Goal: Task Accomplishment & Management: Complete application form

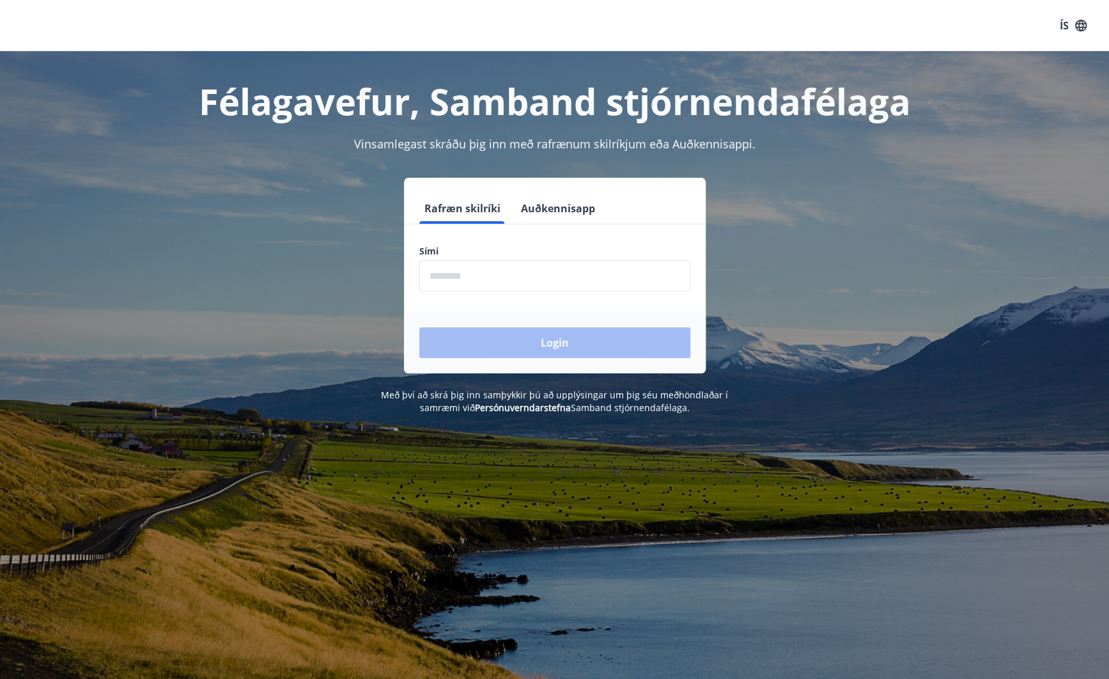
click at [504, 282] on input "phone" at bounding box center [554, 275] width 271 height 31
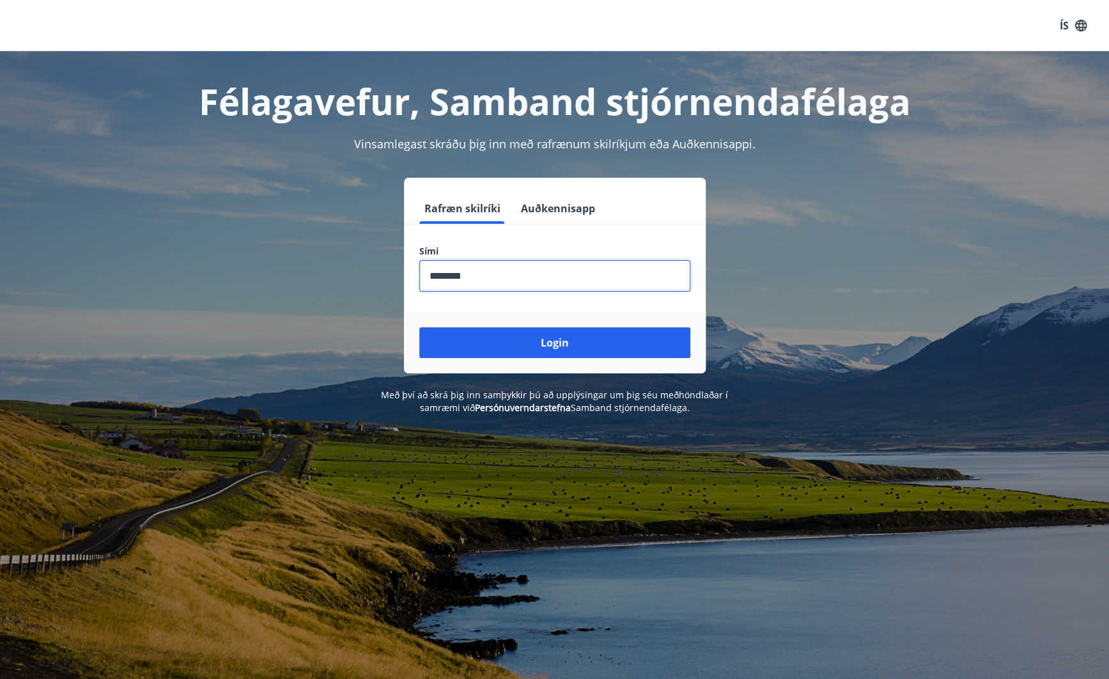
type input "********"
click at [419, 327] on button "Login" at bounding box center [554, 342] width 271 height 31
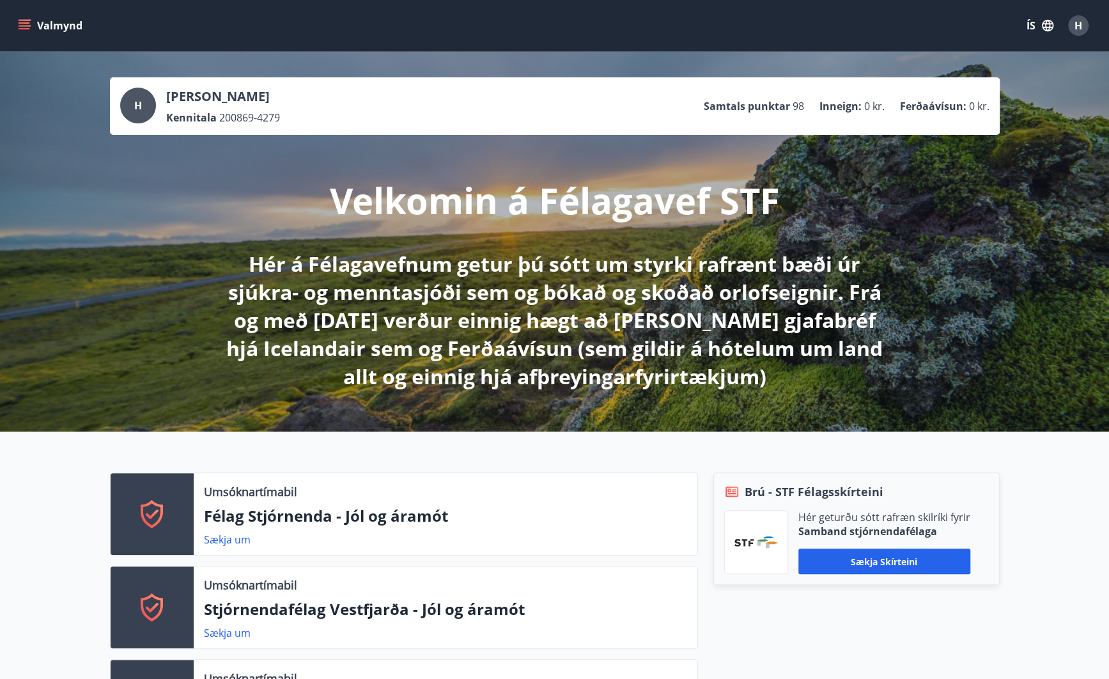
click at [27, 25] on icon "menu" at bounding box center [24, 25] width 13 height 13
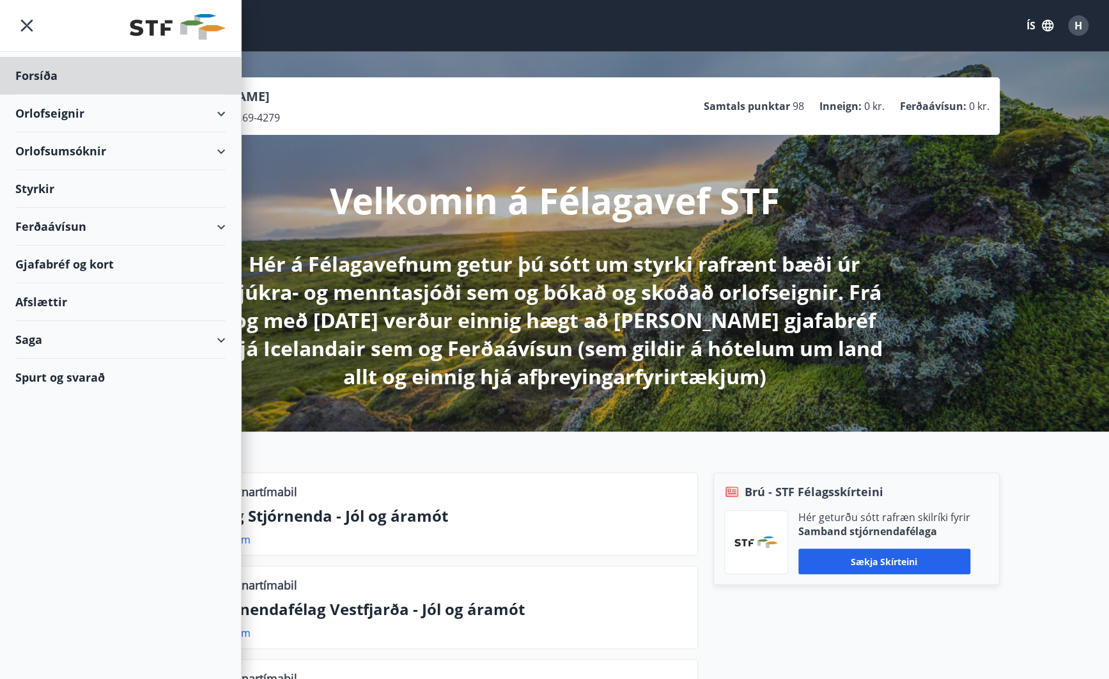
click at [37, 189] on div "Styrkir" at bounding box center [120, 189] width 210 height 38
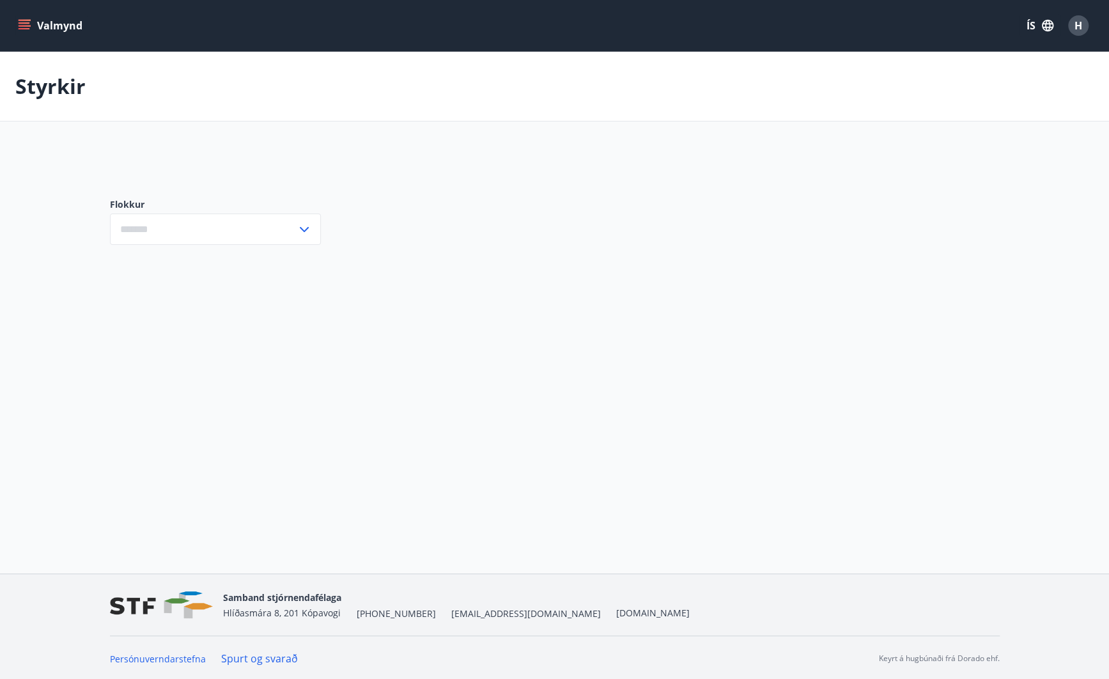
type input "***"
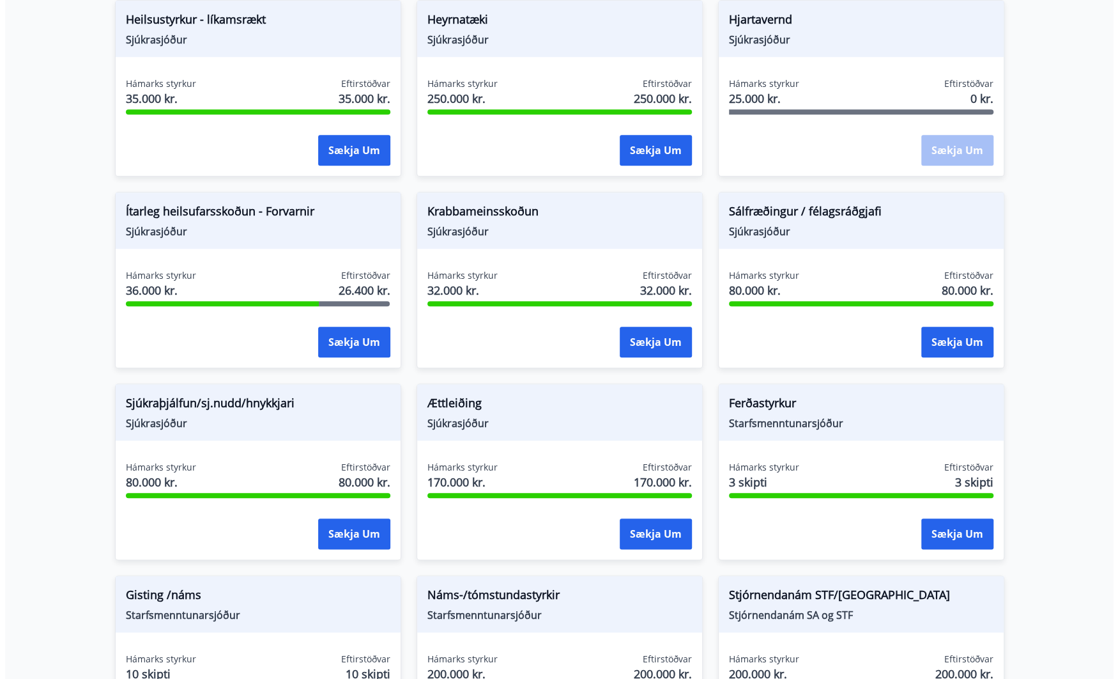
scroll to position [657, 0]
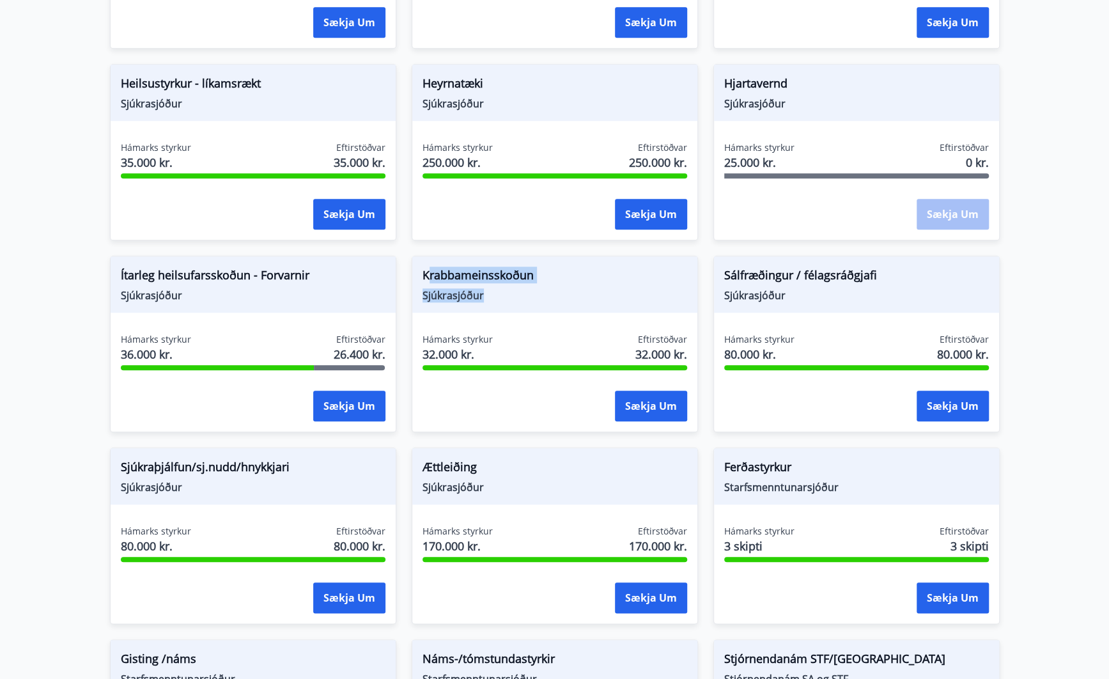
drag, startPoint x: 508, startPoint y: 294, endPoint x: 431, endPoint y: 266, distance: 82.3
click at [431, 266] on div "Krabbameinsskoðun Sjúkrasjóður" at bounding box center [554, 284] width 285 height 56
click at [431, 267] on span "Krabbameinsskoðun" at bounding box center [554, 278] width 265 height 22
click at [262, 292] on span "Sjúkrasjóður" at bounding box center [253, 295] width 265 height 14
drag, startPoint x: 323, startPoint y: 284, endPoint x: 190, endPoint y: 281, distance: 132.3
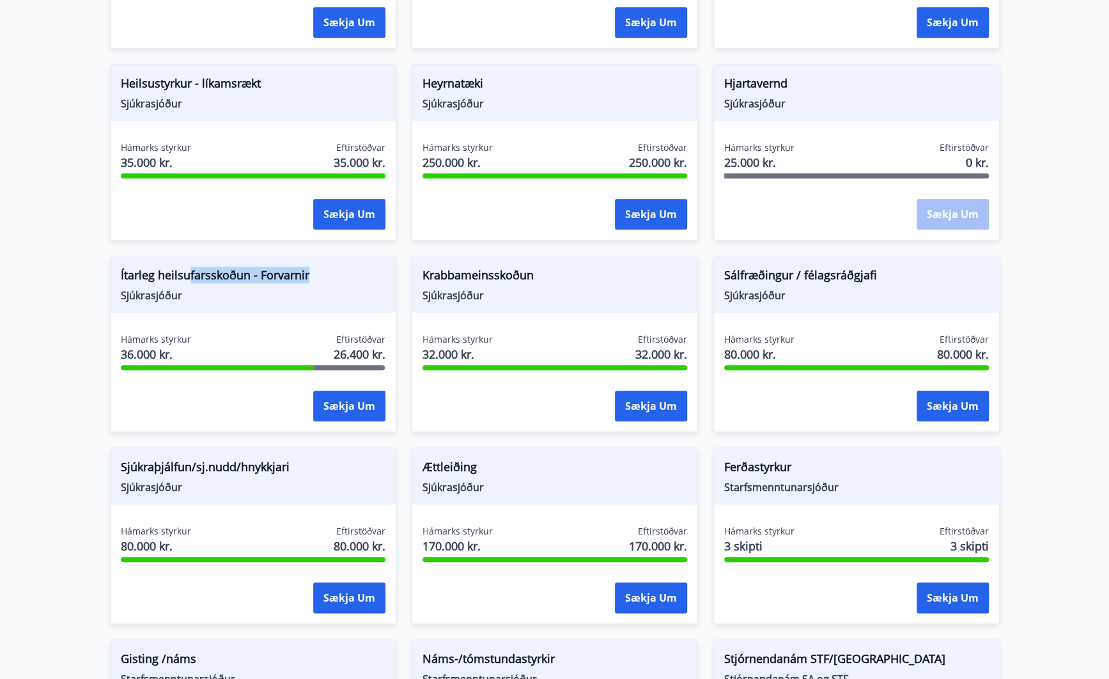
click at [190, 281] on span "Ítarleg heilsufarsskoðun - Forvarnir" at bounding box center [253, 278] width 265 height 22
click at [357, 399] on button "Sækja um" at bounding box center [349, 406] width 72 height 31
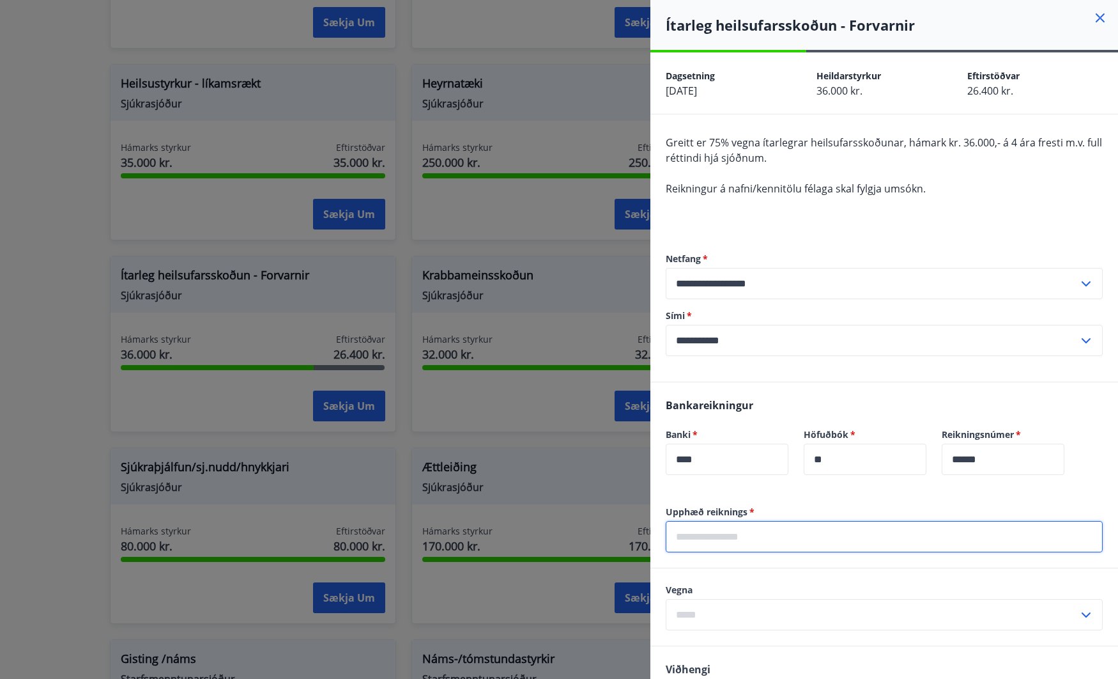
click at [823, 544] on input "text" at bounding box center [884, 536] width 437 height 31
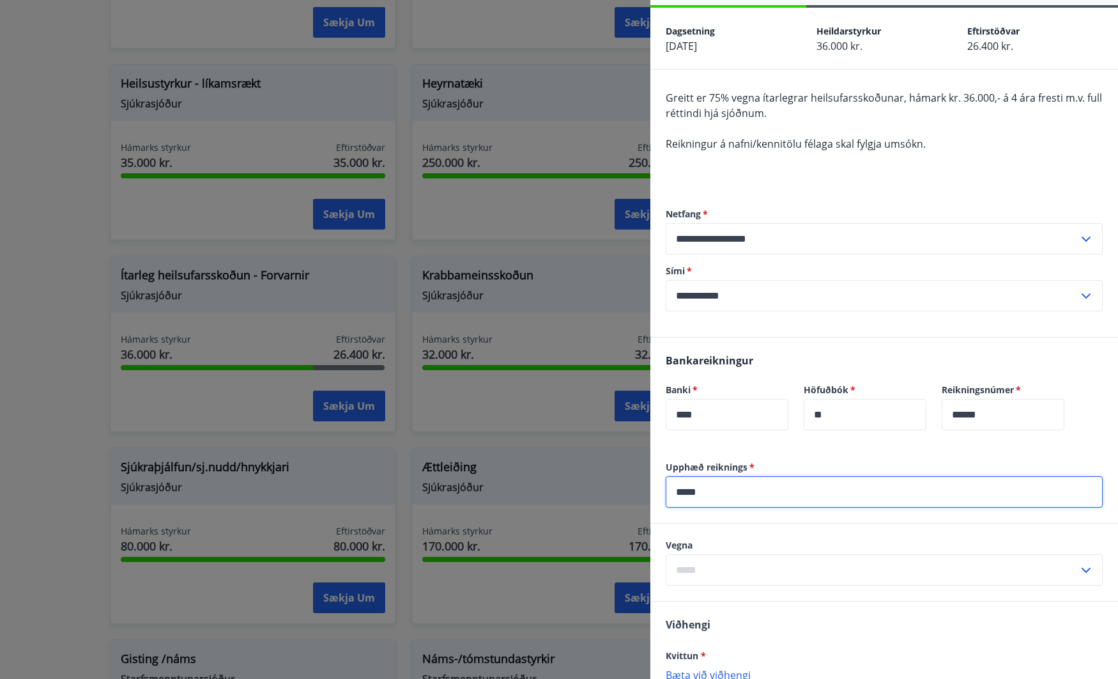
scroll to position [64, 0]
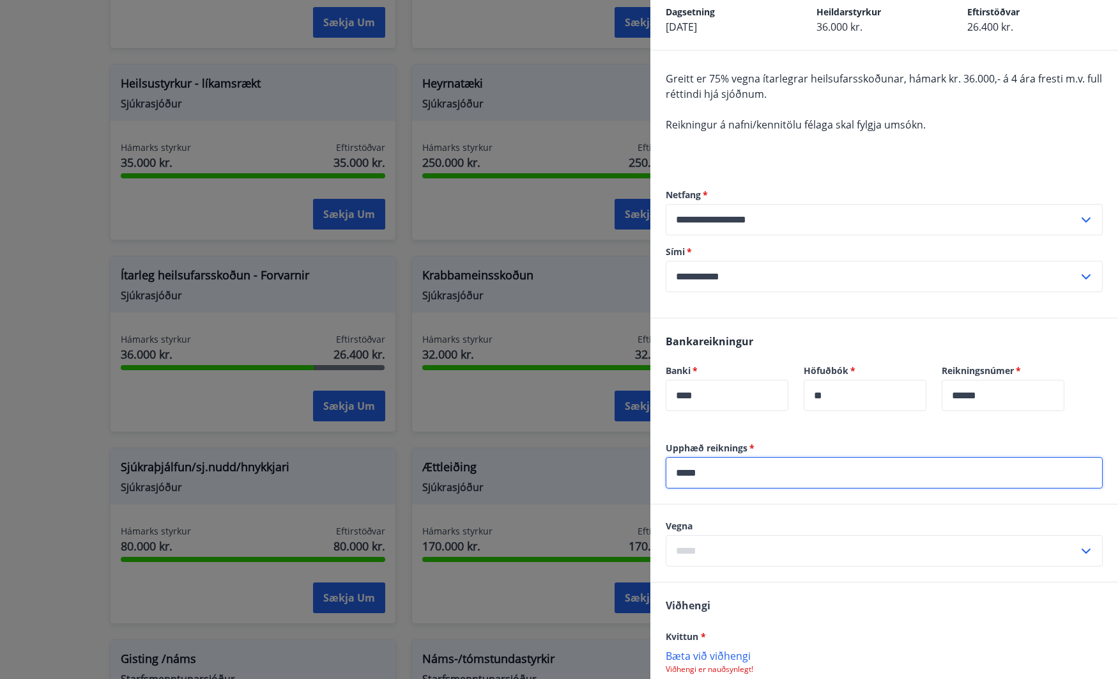
type input "*****"
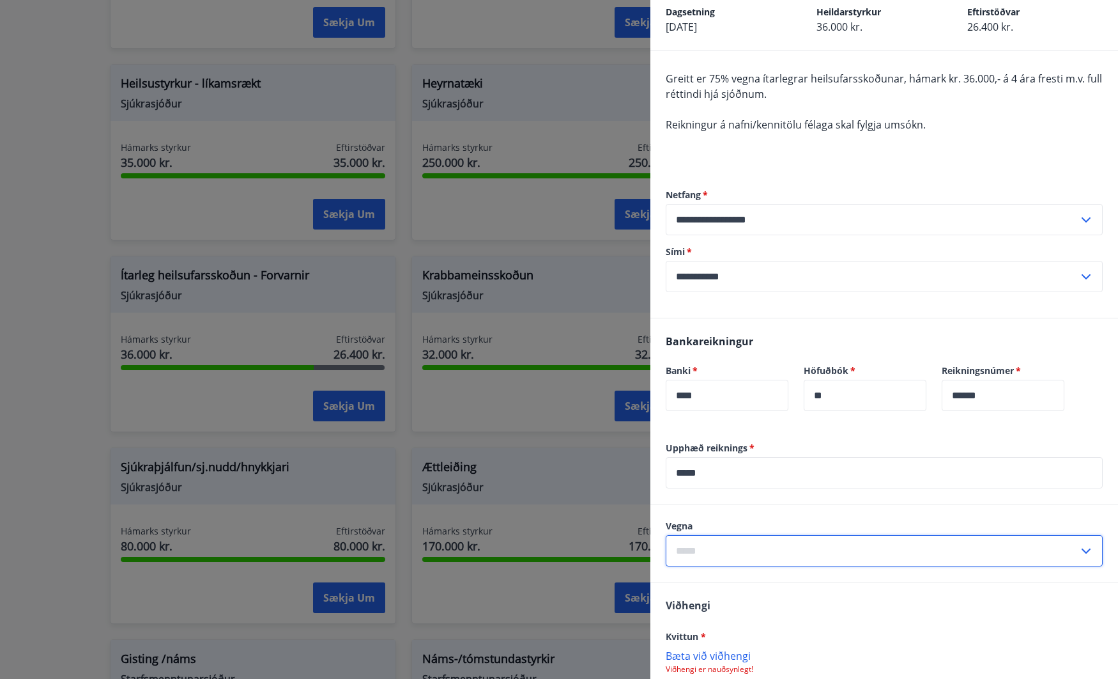
click at [825, 550] on input "text" at bounding box center [872, 550] width 413 height 31
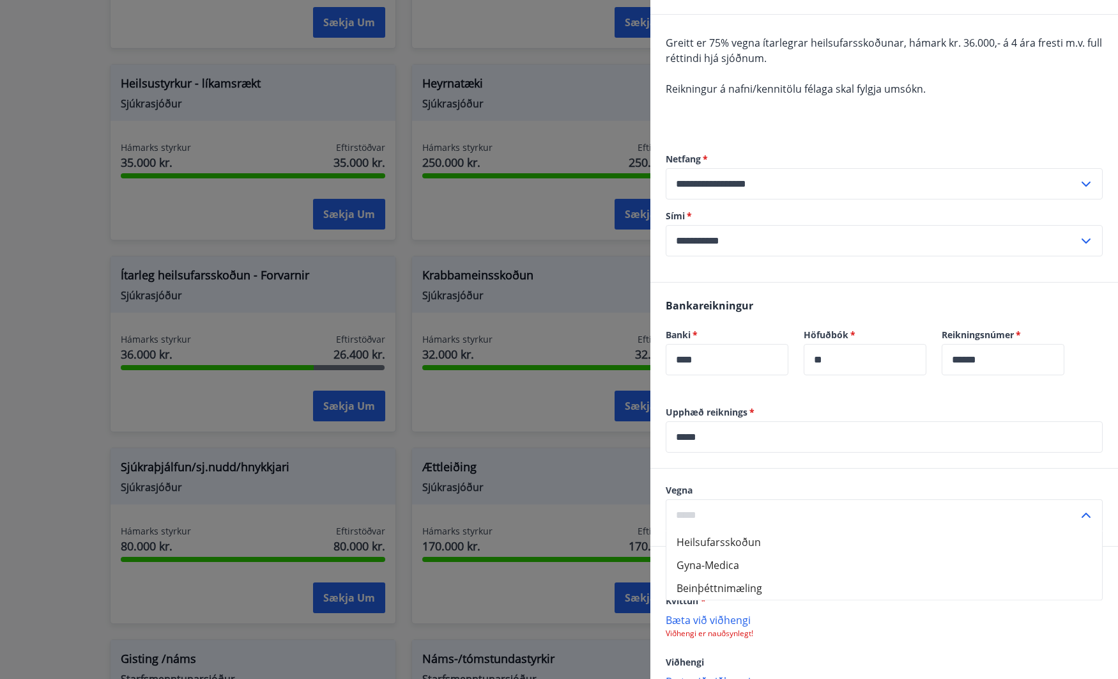
scroll to position [128, 0]
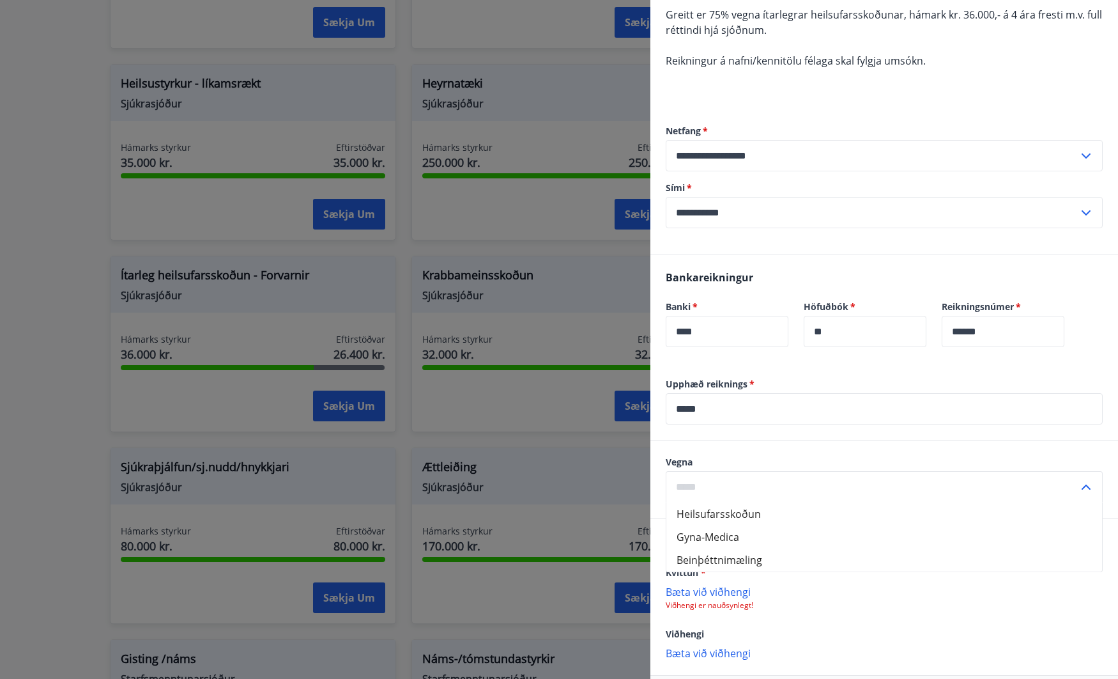
click at [825, 511] on li "Heilsufarsskoðun" at bounding box center [885, 513] width 436 height 23
type input "**********"
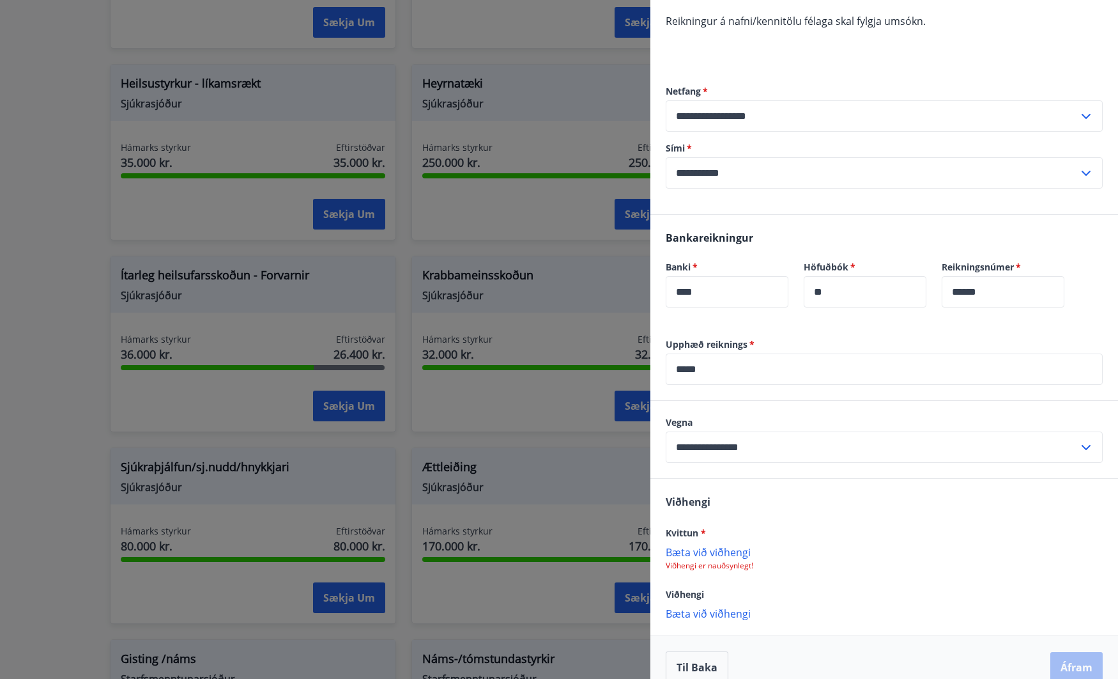
scroll to position [187, 0]
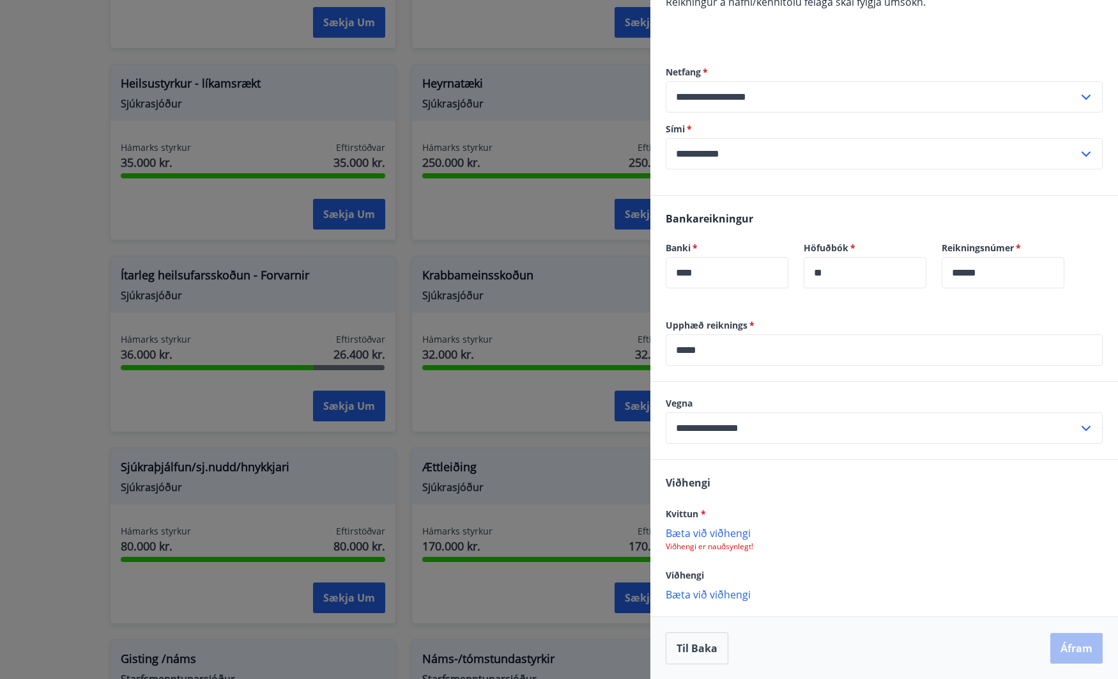
click at [677, 534] on p "Bæta við viðhengi" at bounding box center [884, 532] width 437 height 13
click at [906, 580] on div "Viðhengi" at bounding box center [884, 575] width 437 height 15
click at [885, 596] on p "Bæta við viðhengi" at bounding box center [884, 594] width 437 height 13
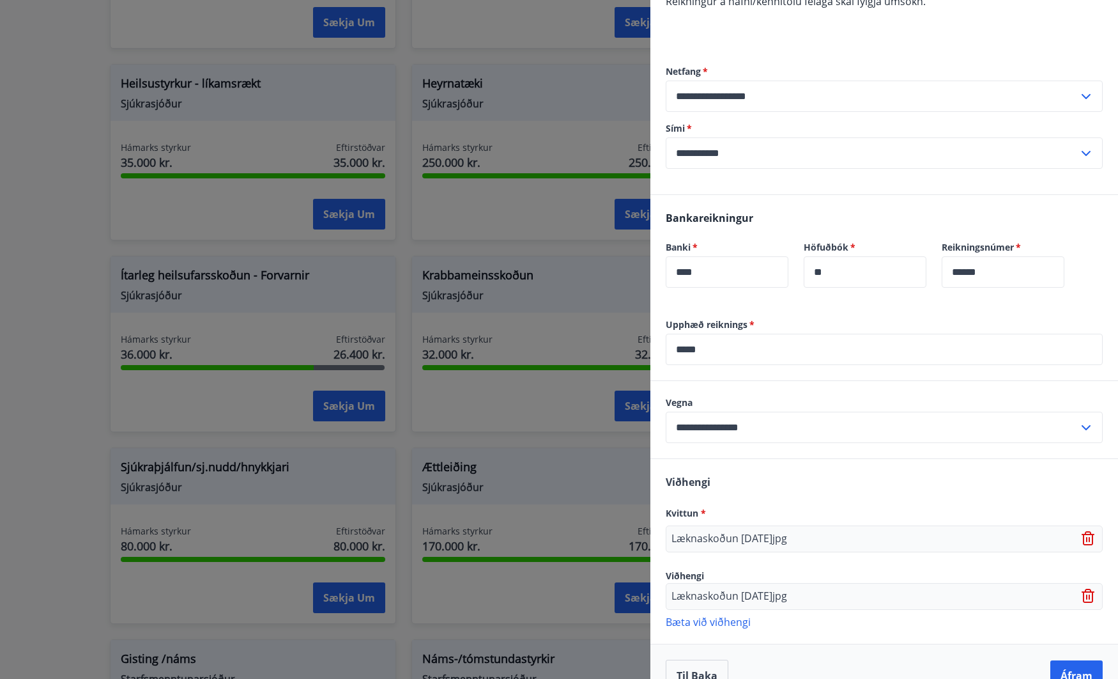
click at [973, 634] on div "[PERSON_NAME] * Læknaskoðun [DATE]jpg Viðhengi Læknaskoðun [DATE]jpg [PERSON_NA…" at bounding box center [885, 551] width 468 height 184
click at [1089, 596] on icon at bounding box center [1089, 596] width 1 height 5
click at [981, 601] on div "[PERSON_NAME] * Læknaskoðun [DATE]jpg Viðhengi [PERSON_NAME] við viðhengi {erro…" at bounding box center [885, 537] width 468 height 157
click at [1064, 647] on button "Áfram" at bounding box center [1077, 648] width 52 height 31
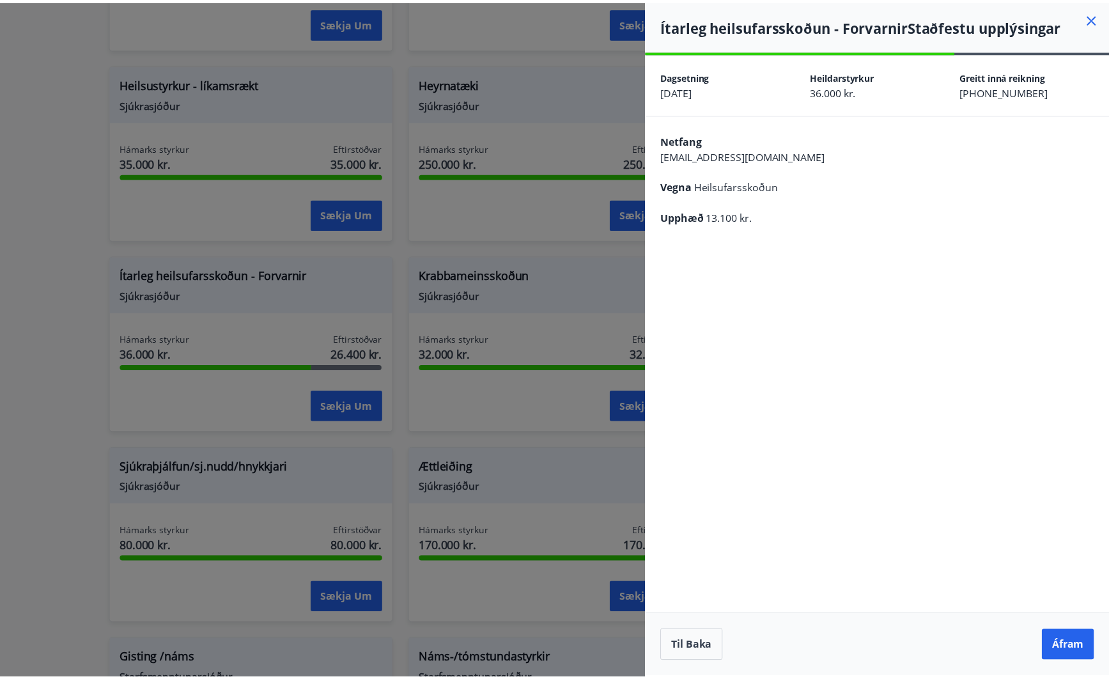
scroll to position [0, 0]
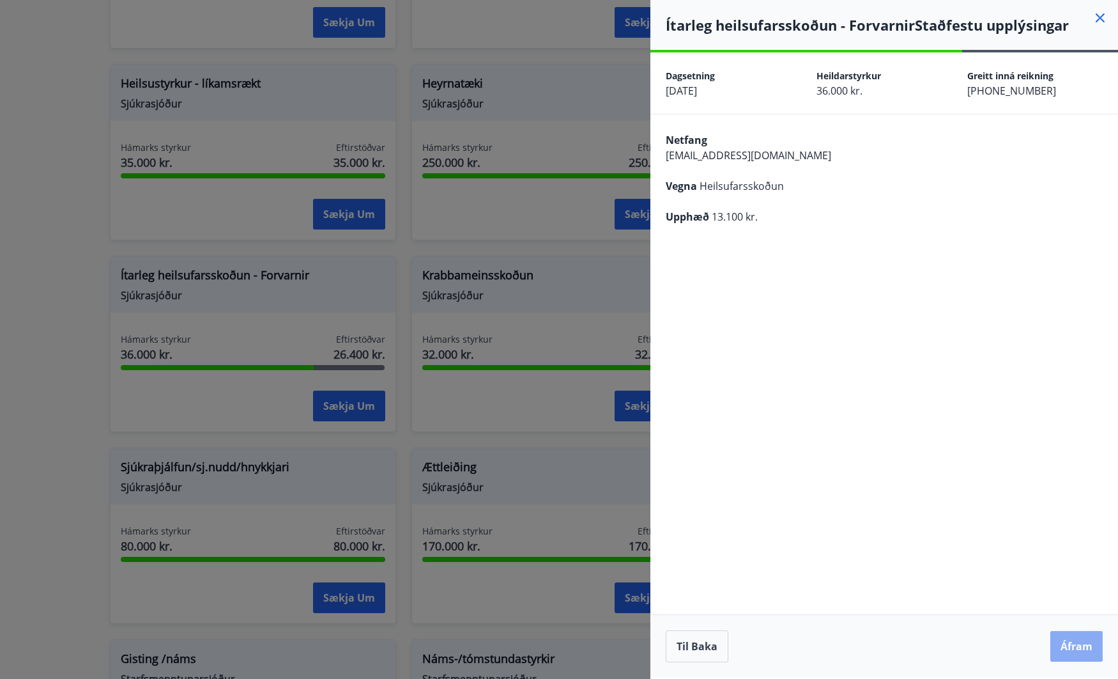
click at [1075, 644] on button "Áfram" at bounding box center [1077, 646] width 52 height 31
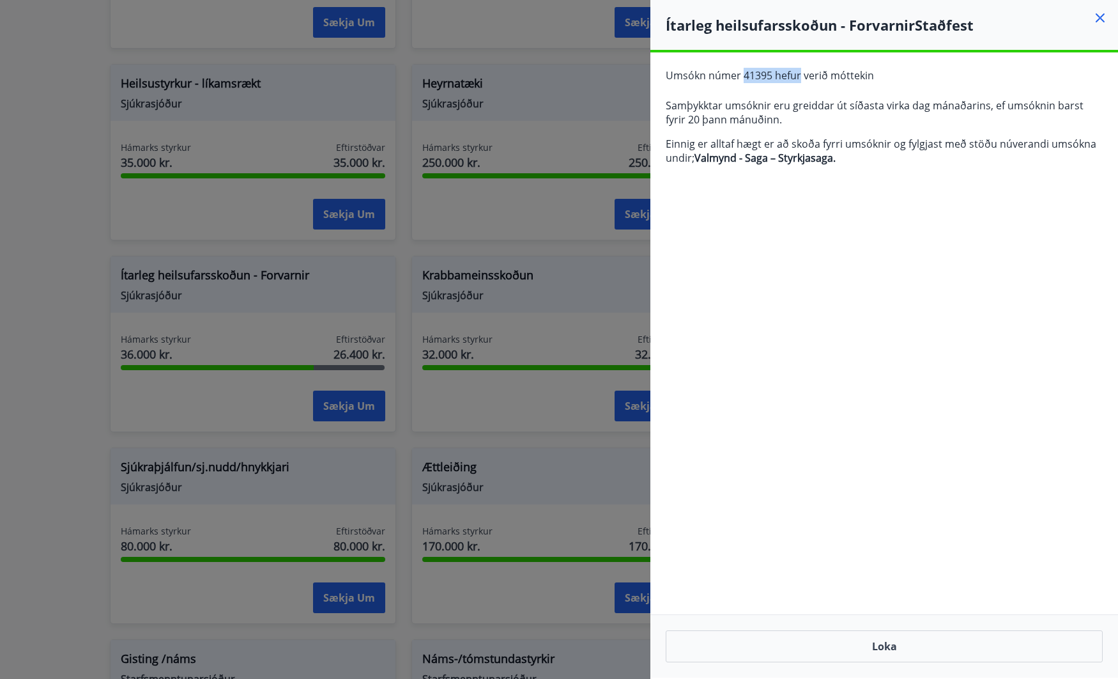
drag, startPoint x: 741, startPoint y: 70, endPoint x: 803, endPoint y: 69, distance: 62.0
click at [803, 69] on span "Umsókn númer 41395 hefur verið móttekin" at bounding box center [770, 75] width 208 height 14
click at [907, 641] on button "Loka" at bounding box center [884, 646] width 437 height 32
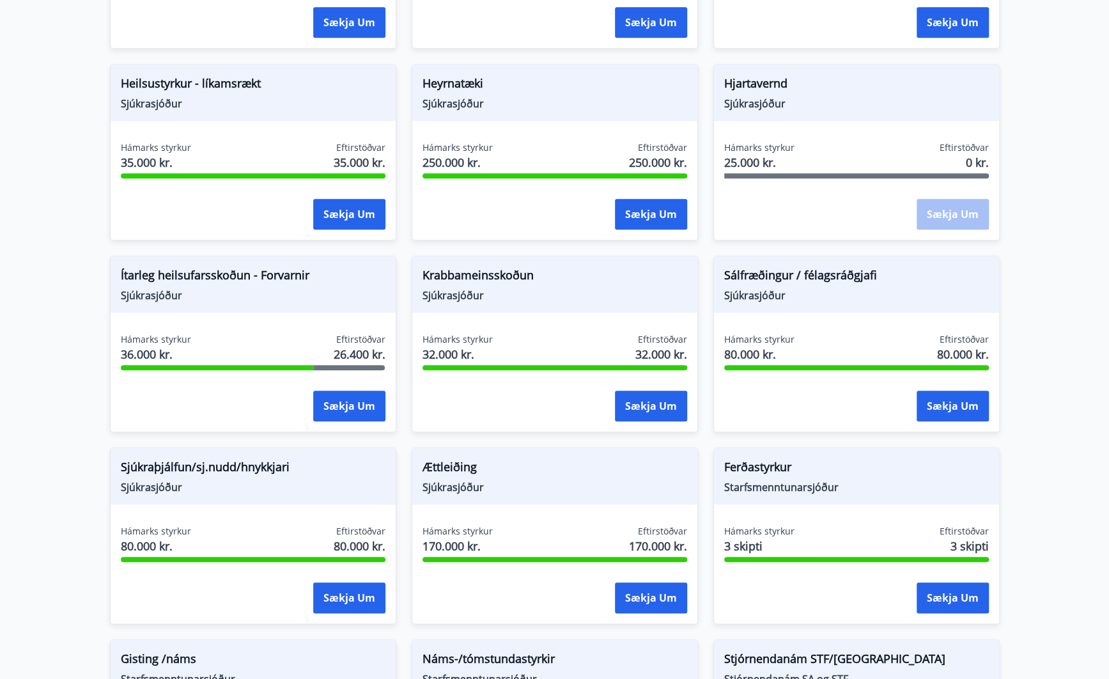
click at [1022, 203] on main "Styrkir Hér fyrir neðan getur þú sótt um þá styrki sem þér standa til boða úr m…" at bounding box center [554, 113] width 1109 height 1436
click at [1054, 227] on main "Styrkir Hér fyrir neðan getur þú sótt um þá styrki sem þér standa til boða úr m…" at bounding box center [554, 113] width 1109 height 1436
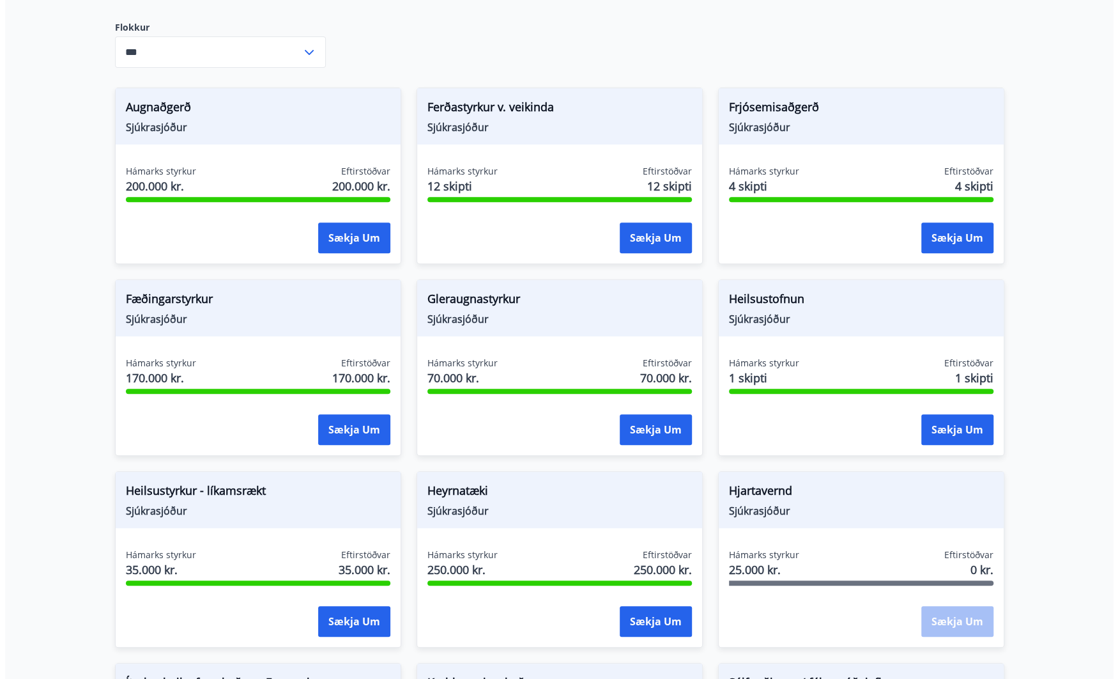
scroll to position [256, 0]
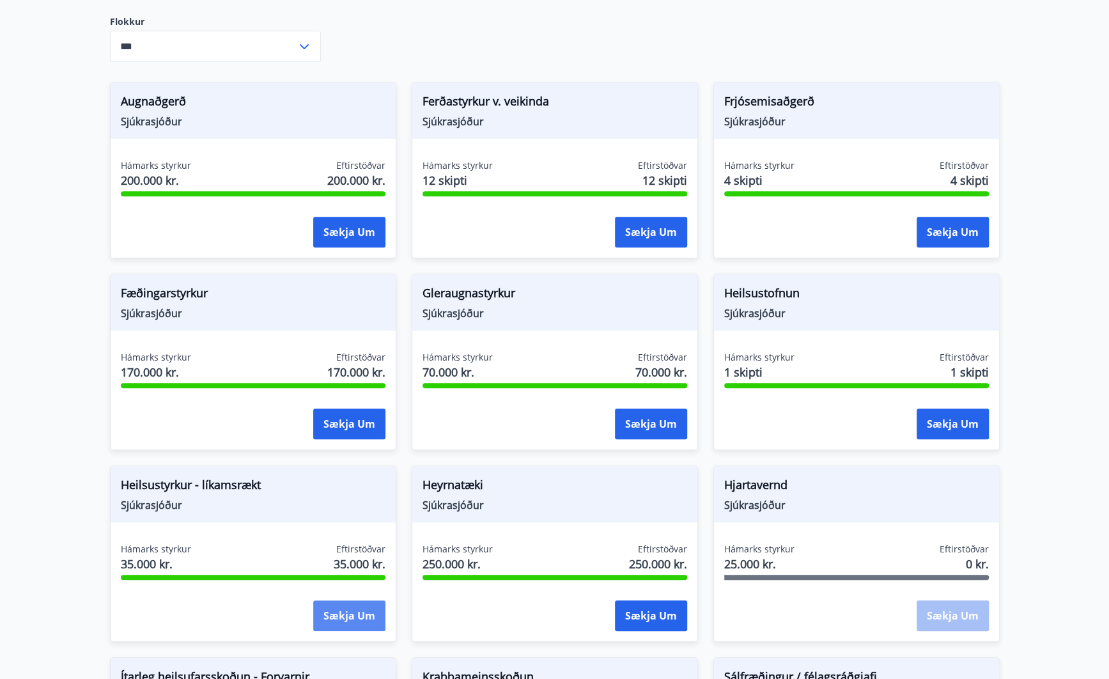
click at [339, 614] on button "Sækja um" at bounding box center [349, 615] width 72 height 31
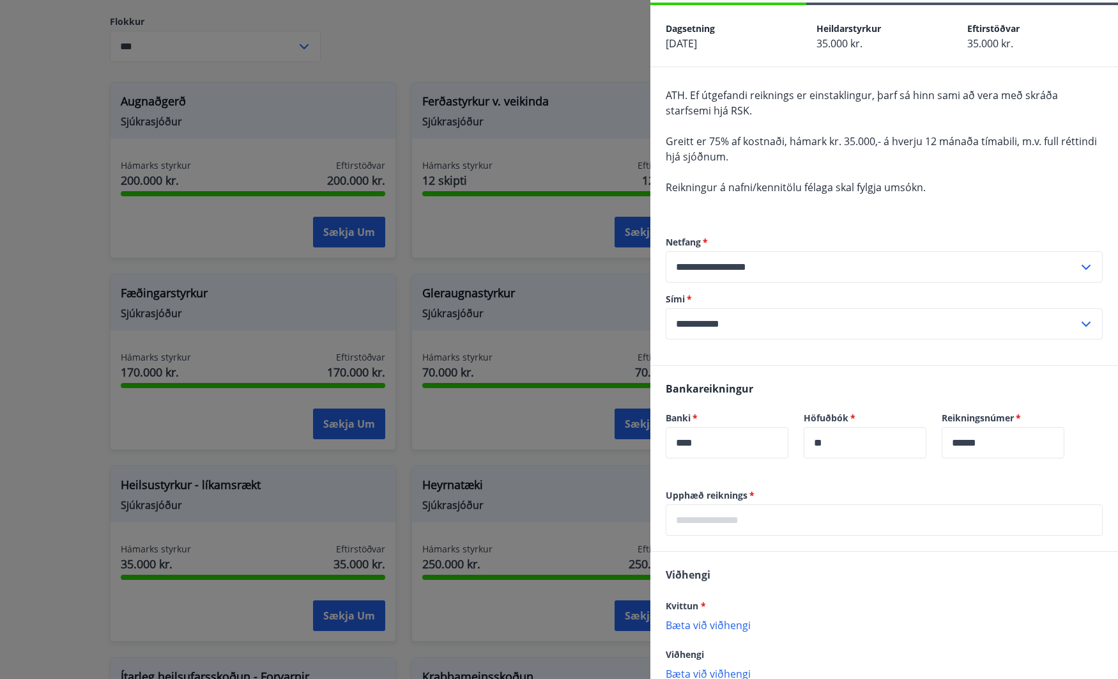
scroll to position [127, 0]
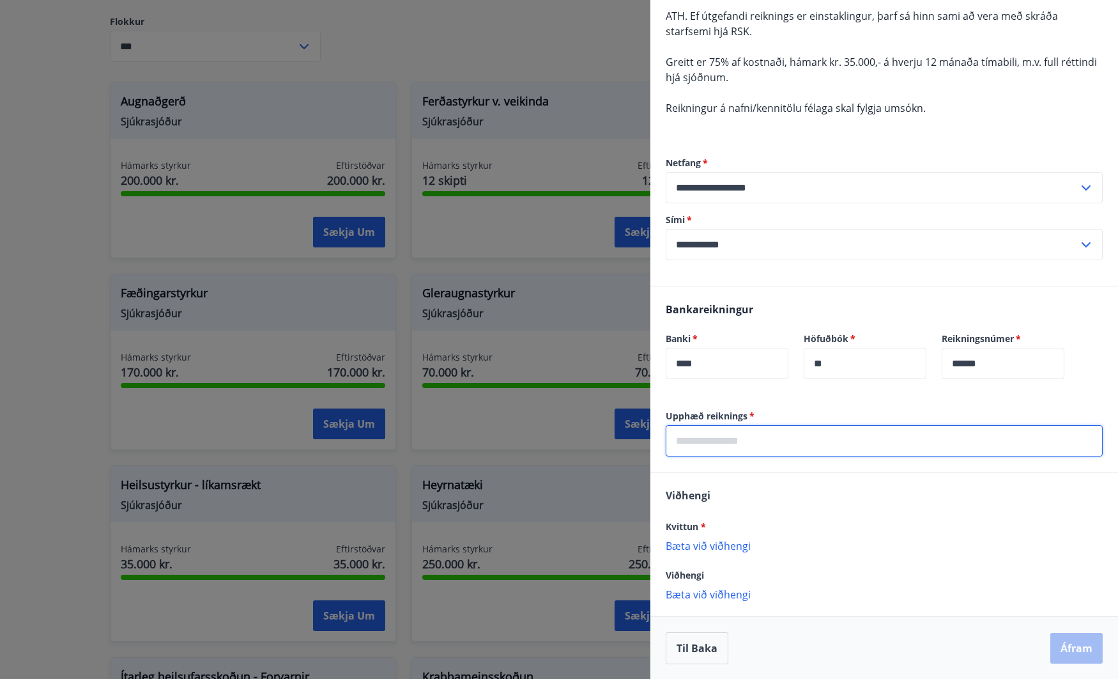
click at [769, 441] on input "text" at bounding box center [884, 440] width 437 height 31
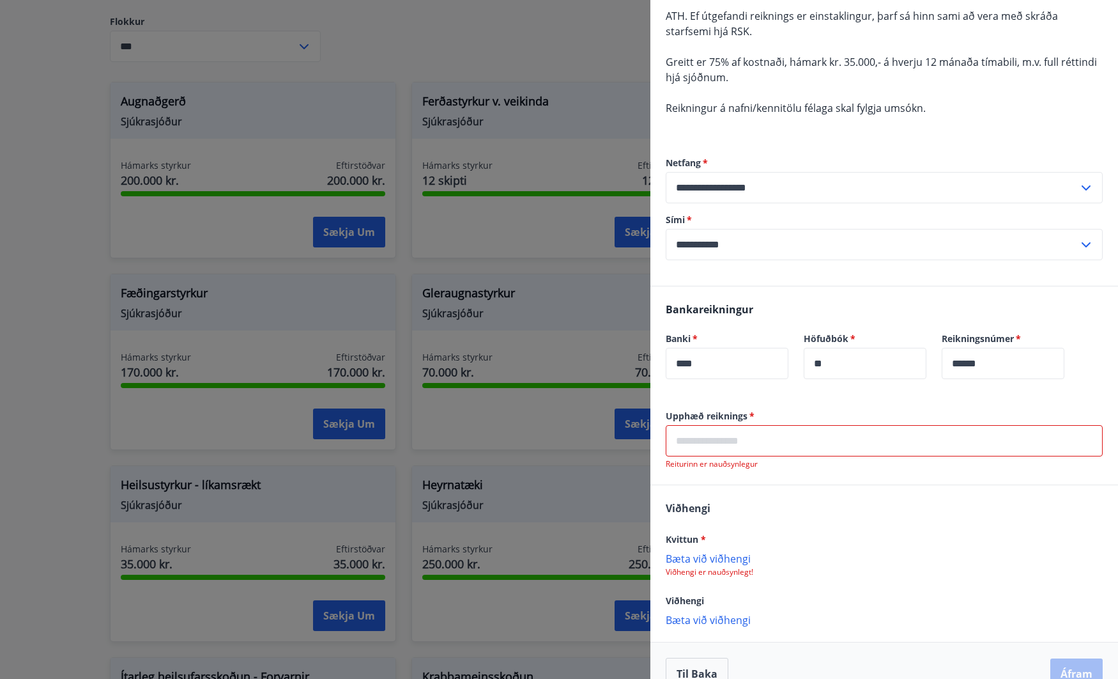
click at [741, 440] on input "text" at bounding box center [884, 440] width 437 height 31
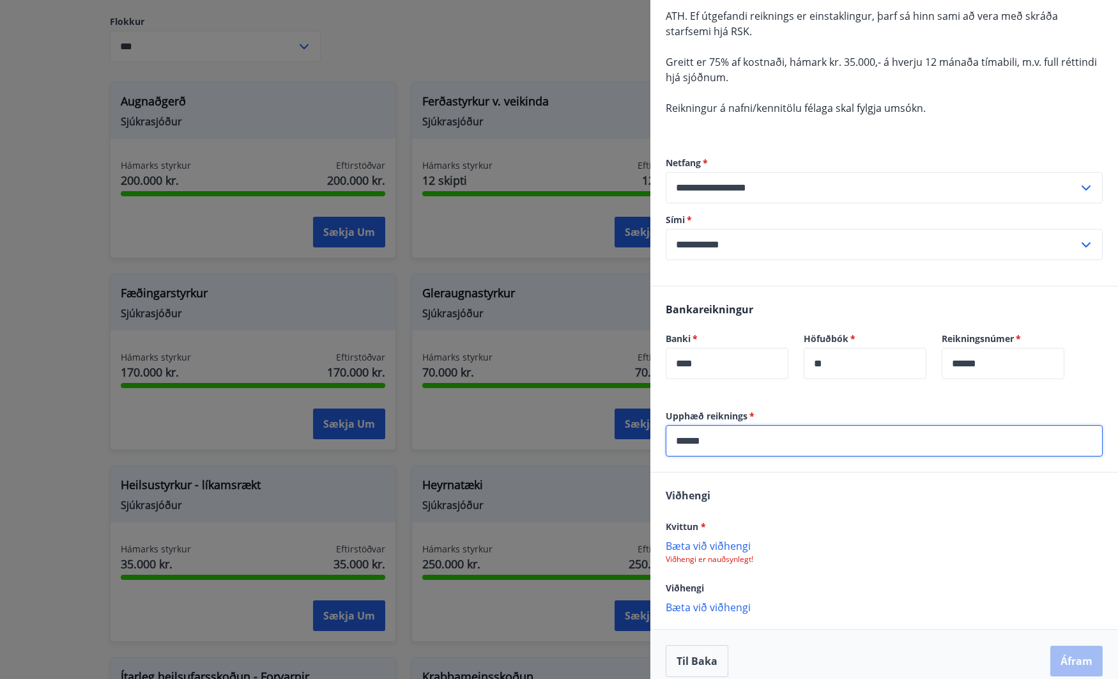
type input "******"
click at [730, 554] on p "Viðhengi er nauðsynlegt!" at bounding box center [884, 559] width 437 height 10
click at [695, 600] on p "Bæta við viðhengi" at bounding box center [884, 606] width 437 height 13
click at [700, 541] on p "Bæta við viðhengi" at bounding box center [884, 545] width 437 height 13
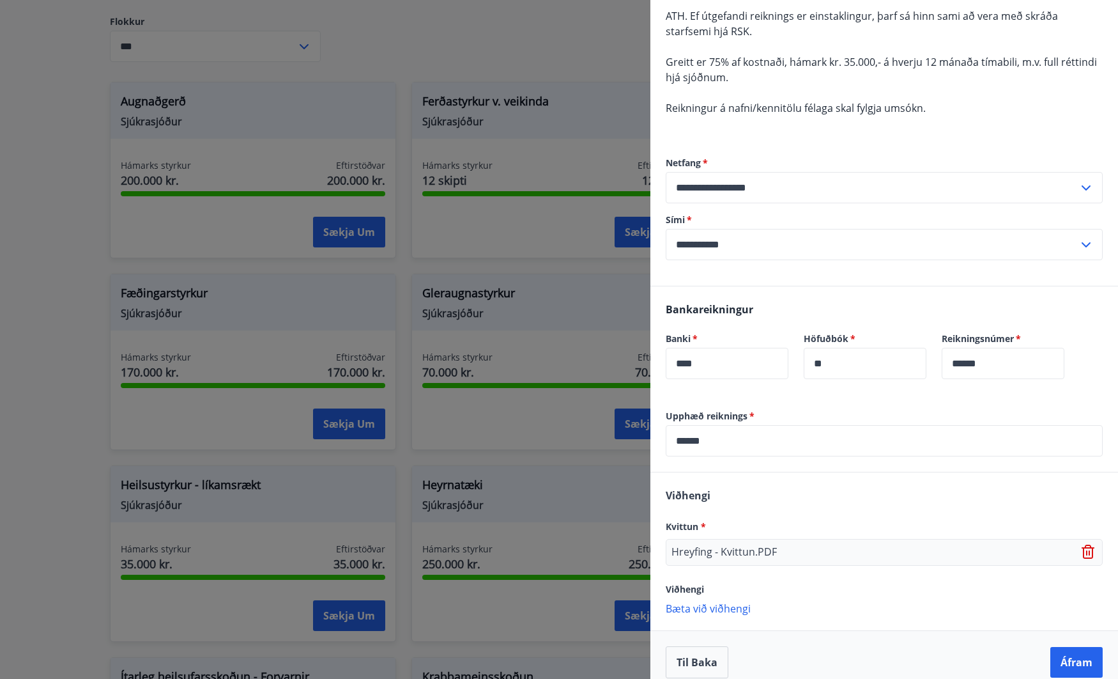
click at [918, 499] on div "[PERSON_NAME] * Hreyfing - Kvittun.PDF Viðhengi [PERSON_NAME] við viðhengi {err…" at bounding box center [885, 550] width 468 height 157
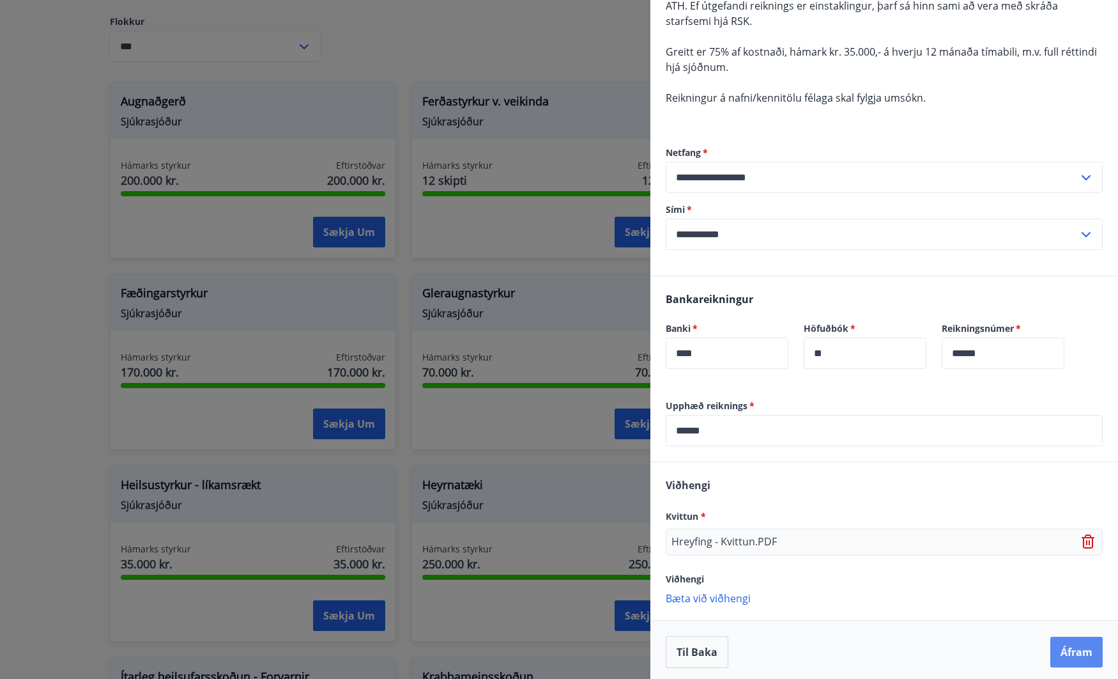
scroll to position [140, 0]
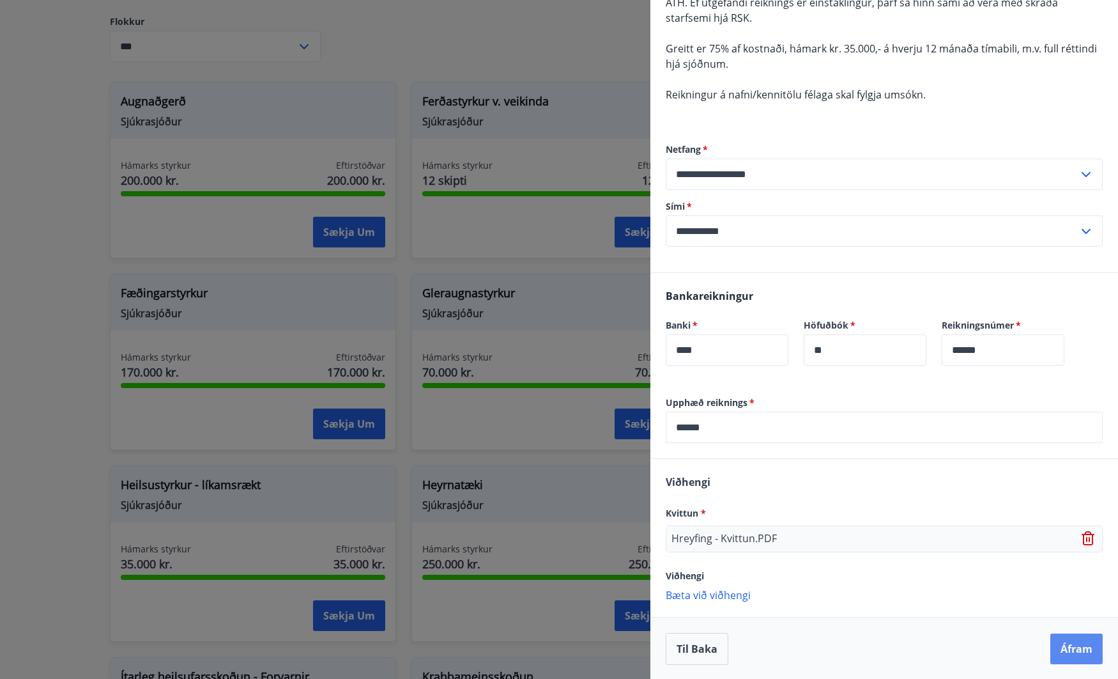
click at [1069, 646] on button "Áfram" at bounding box center [1077, 648] width 52 height 31
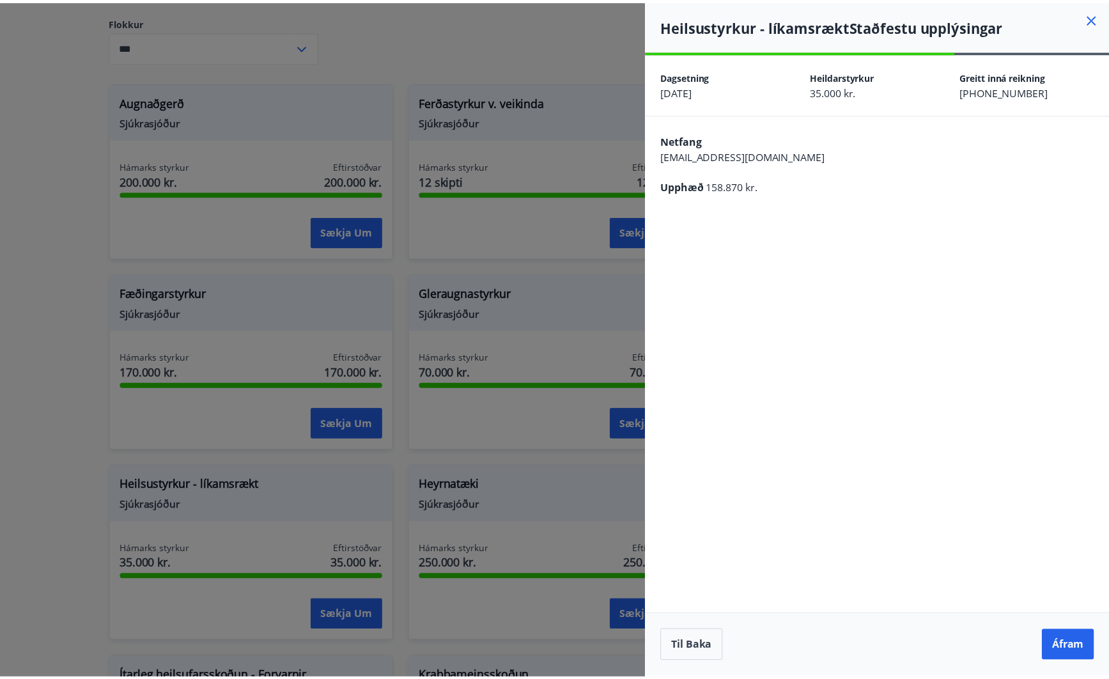
scroll to position [0, 0]
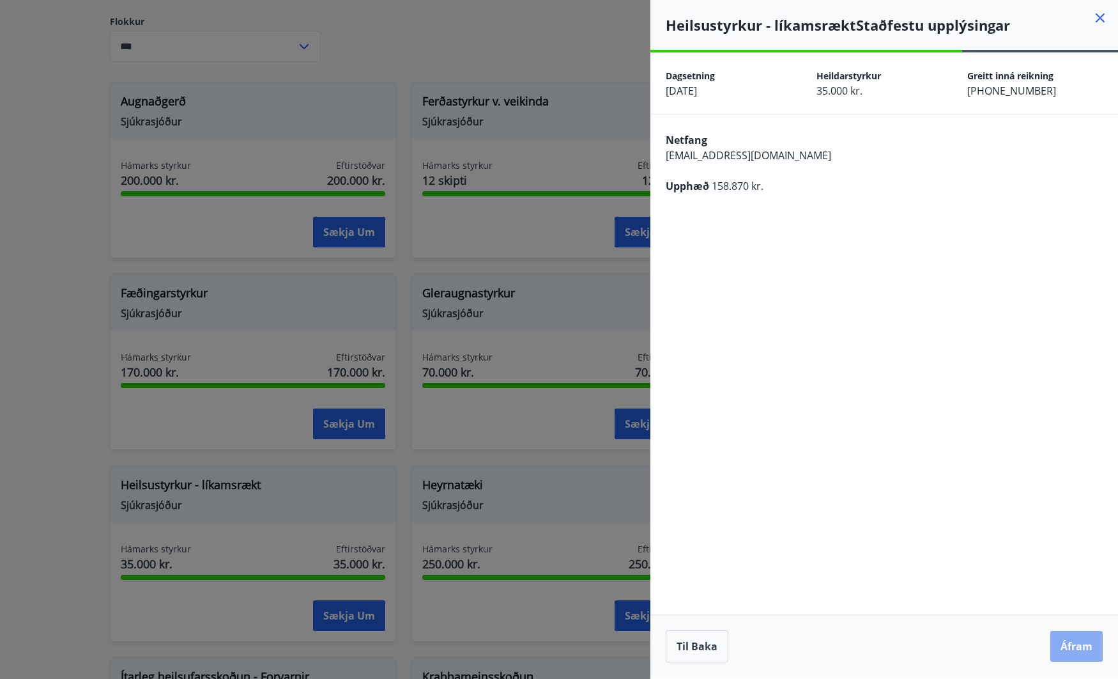
click at [1070, 646] on button "Áfram" at bounding box center [1077, 646] width 52 height 31
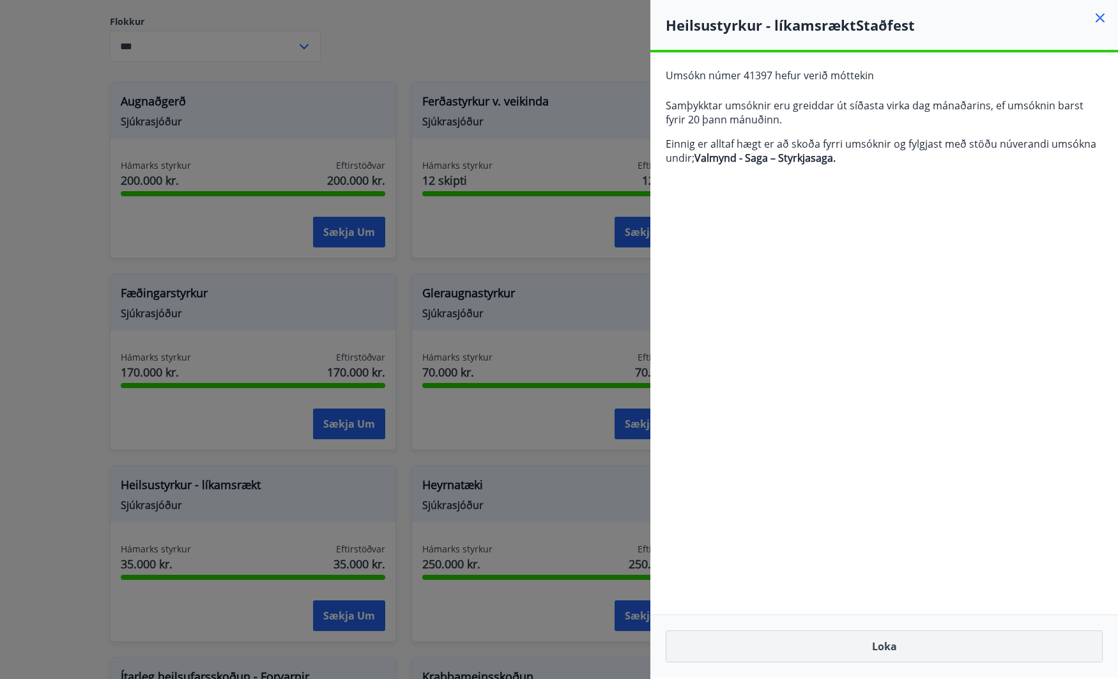
click at [923, 641] on button "Loka" at bounding box center [884, 646] width 437 height 32
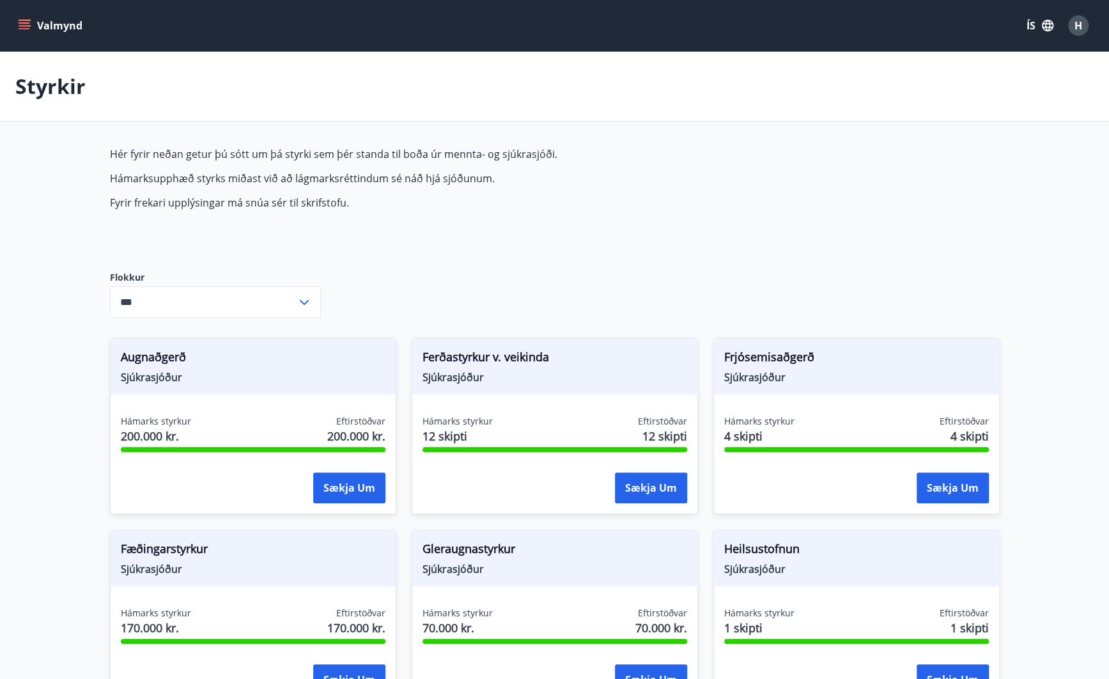
click at [26, 22] on icon "menu" at bounding box center [25, 22] width 12 height 1
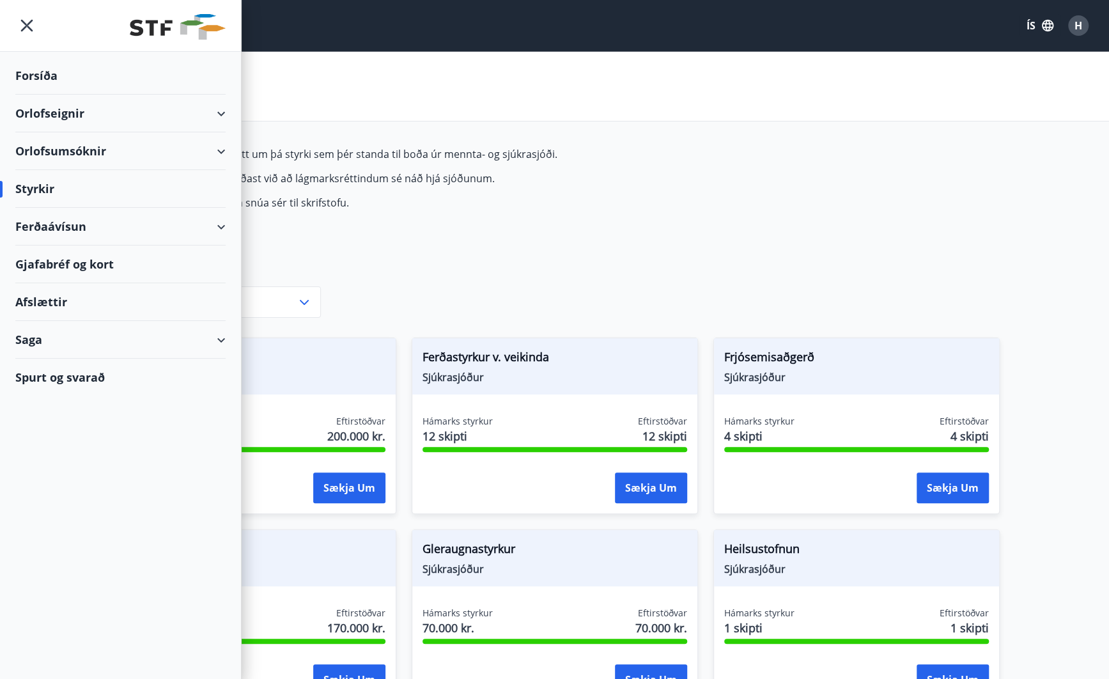
click at [82, 114] on div "Orlofseignir" at bounding box center [120, 114] width 210 height 38
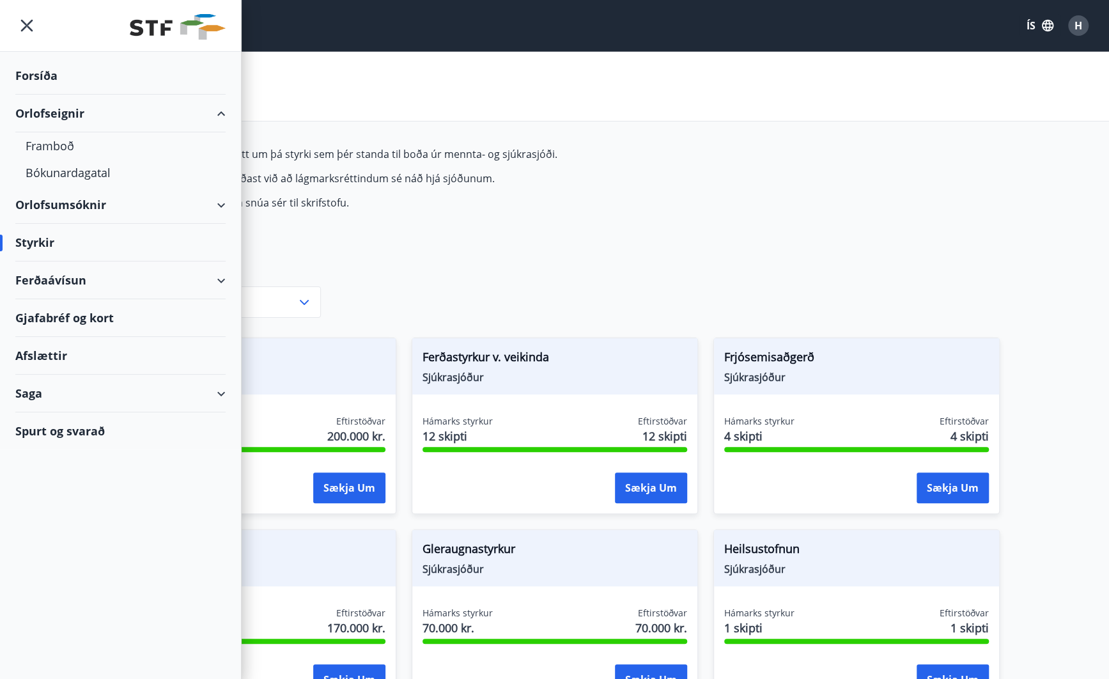
click at [43, 199] on div "Orlofsumsóknir" at bounding box center [120, 205] width 210 height 38
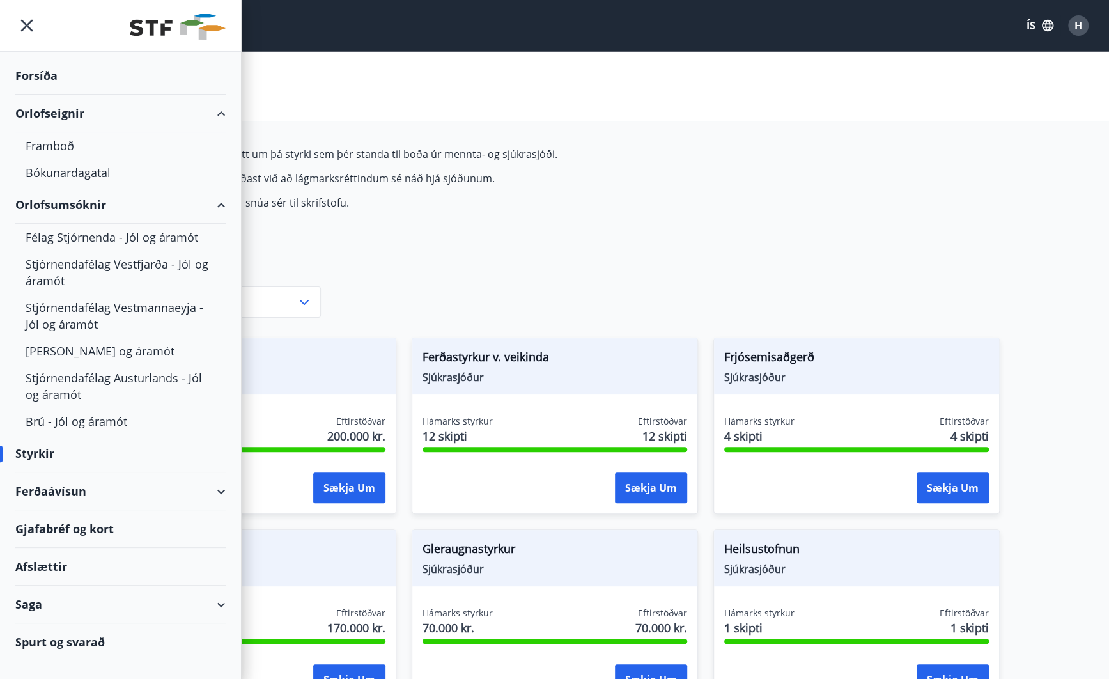
click at [61, 492] on div "Ferðaávísun" at bounding box center [120, 491] width 210 height 38
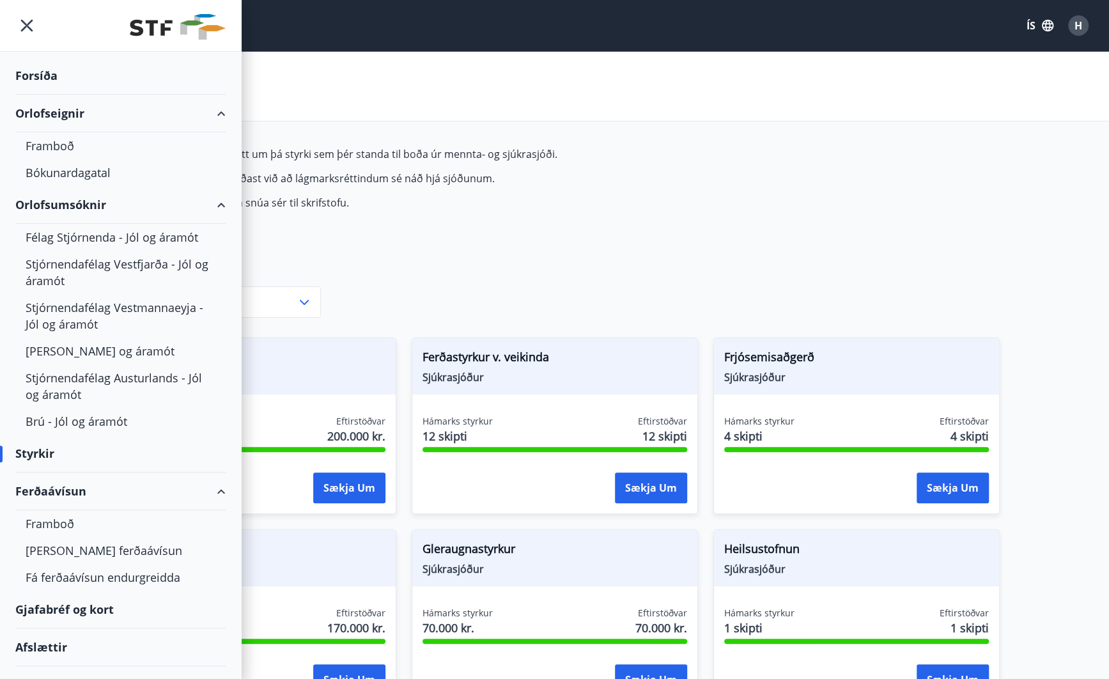
click at [75, 608] on div "Gjafabréf og kort" at bounding box center [120, 610] width 210 height 38
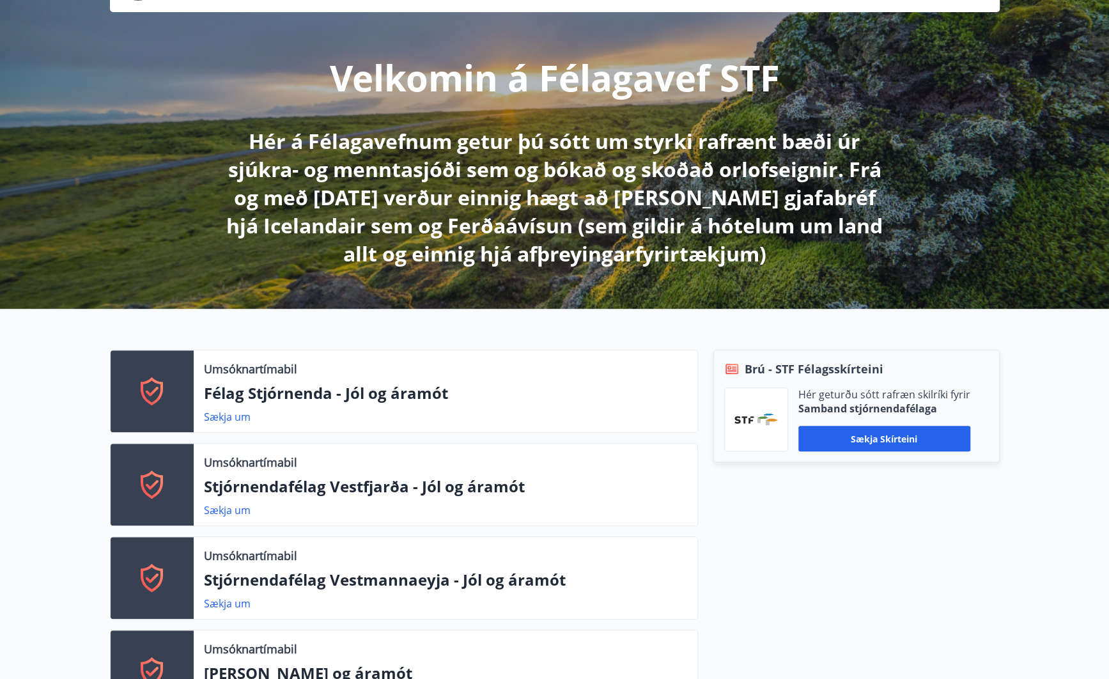
scroll to position [128, 0]
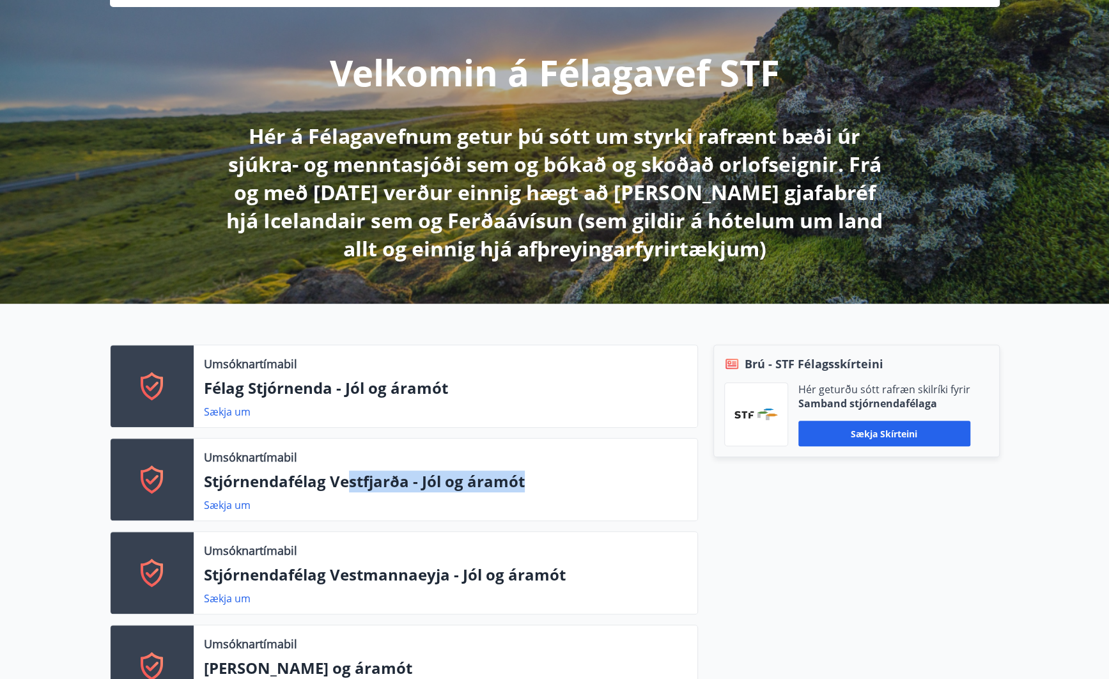
drag, startPoint x: 377, startPoint y: 484, endPoint x: 569, endPoint y: 491, distance: 192.5
click at [569, 491] on p "Stjórnendafélag Vestfjarða - Jól og áramót" at bounding box center [445, 481] width 483 height 22
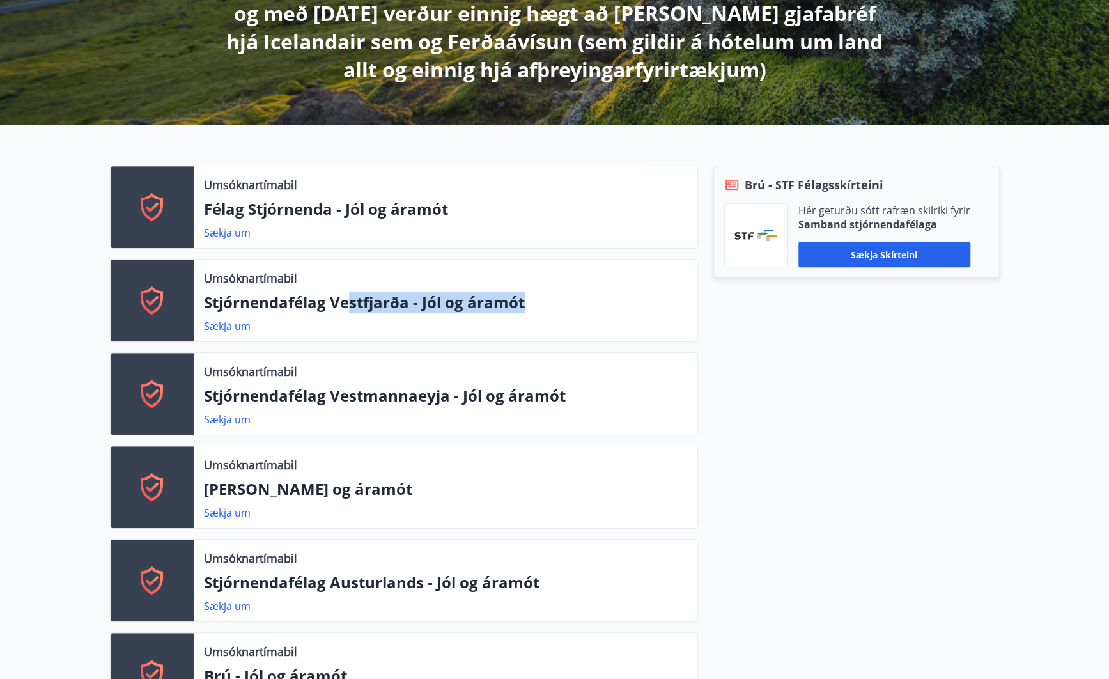
scroll to position [0, 0]
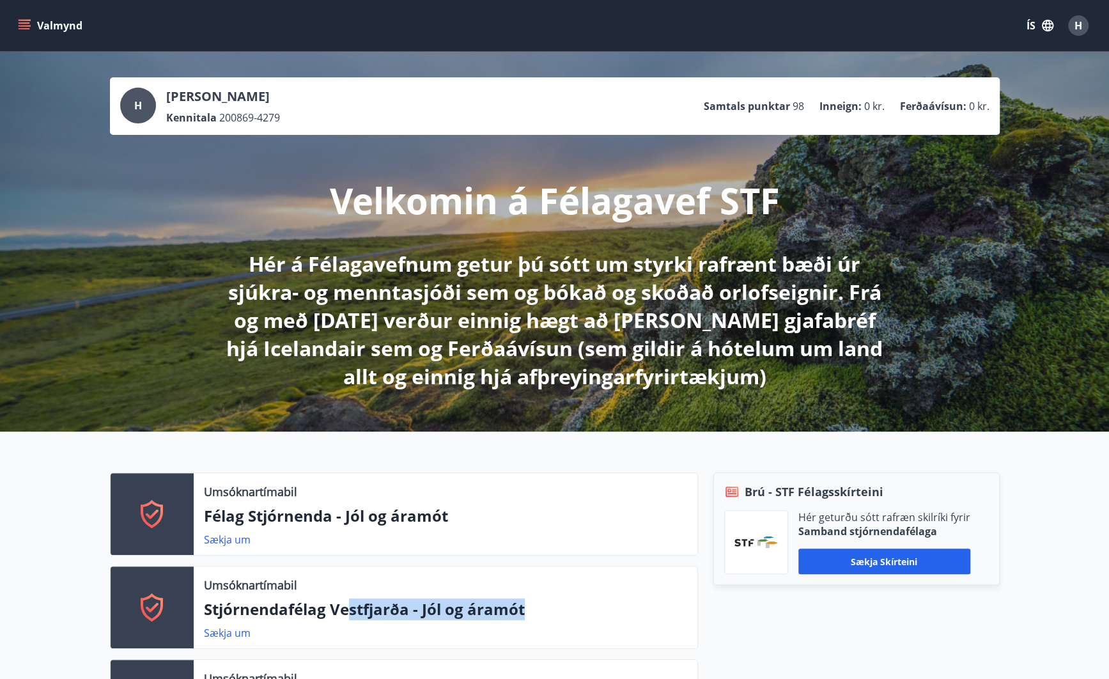
click at [30, 21] on icon "menu" at bounding box center [24, 25] width 13 height 13
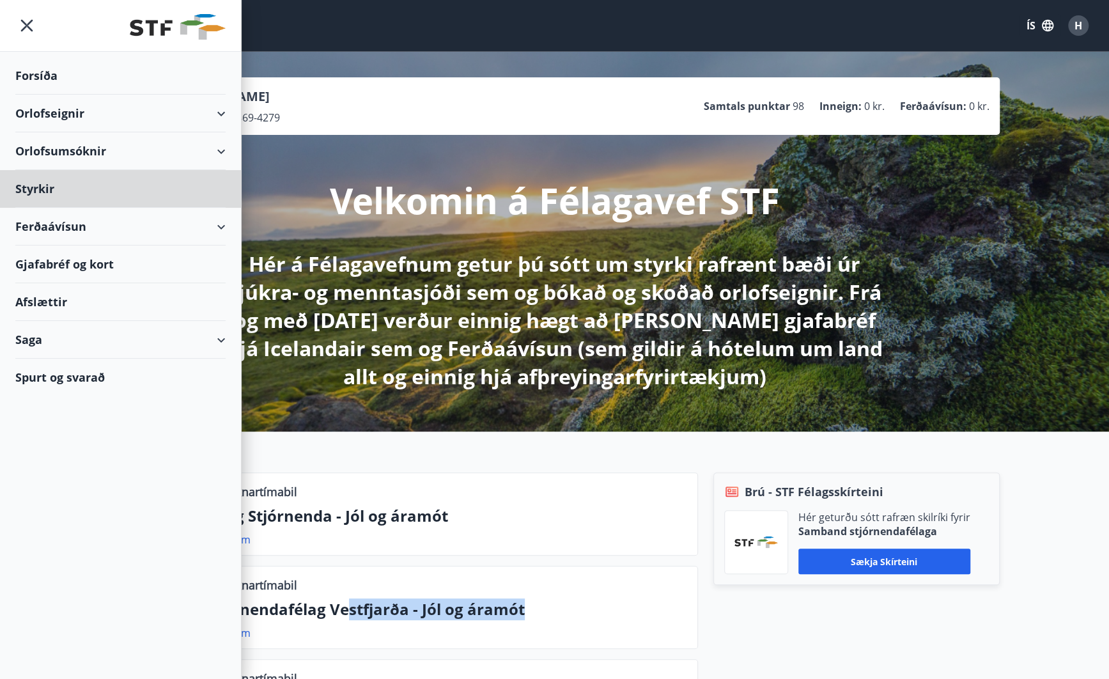
click at [40, 73] on div "Forsíða" at bounding box center [120, 76] width 210 height 38
